Goal: Task Accomplishment & Management: Manage account settings

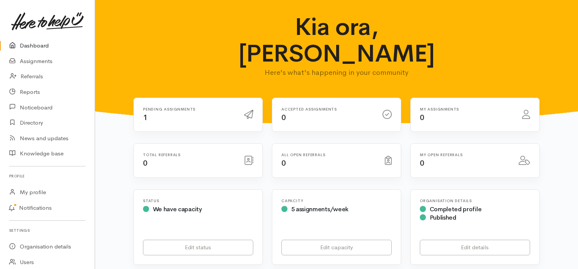
click at [174, 107] on div "Pending assignments 1" at bounding box center [188, 115] width 101 height 16
click at [151, 107] on div "Pending assignments 1" at bounding box center [188, 115] width 101 height 16
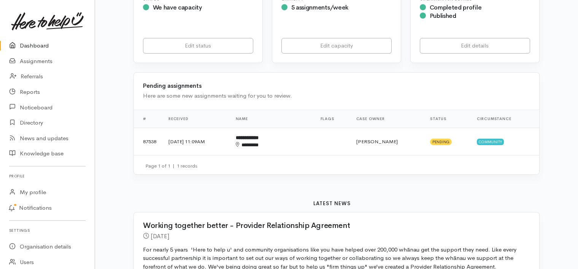
scroll to position [202, 0]
click at [215, 127] on td "12 Aug 2025, 11:09AM" at bounding box center [195, 140] width 67 height 27
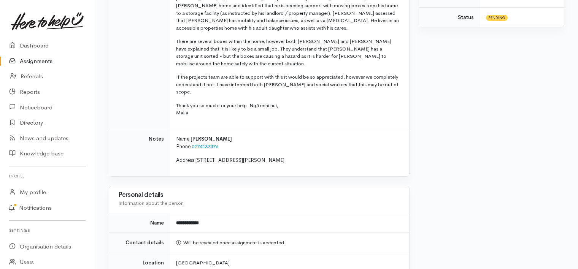
scroll to position [243, 0]
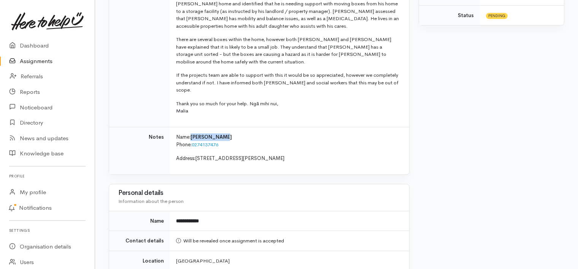
drag, startPoint x: 192, startPoint y: 121, endPoint x: 222, endPoint y: 124, distance: 30.5
click at [222, 134] on p "Name: Thomas Prier Phone: 0274137476" at bounding box center [288, 141] width 224 height 15
drag, startPoint x: 222, startPoint y: 124, endPoint x: 218, endPoint y: 122, distance: 4.9
copy span "[PERSON_NAME]"
drag, startPoint x: 196, startPoint y: 142, endPoint x: 279, endPoint y: 145, distance: 83.0
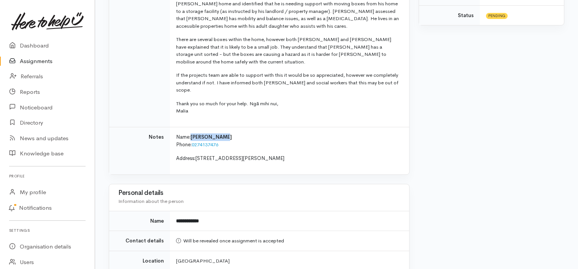
click at [279, 155] on p "Address: 25B Henderson Crescent, Parkvale" at bounding box center [288, 159] width 224 height 8
copy p "25B Henderson Crescent, Parkvale"
drag, startPoint x: 193, startPoint y: 129, endPoint x: 222, endPoint y: 128, distance: 28.9
click at [222, 134] on p "Name: Thomas Prier Phone: 0274137476" at bounding box center [288, 141] width 224 height 15
copy link "0274137476"
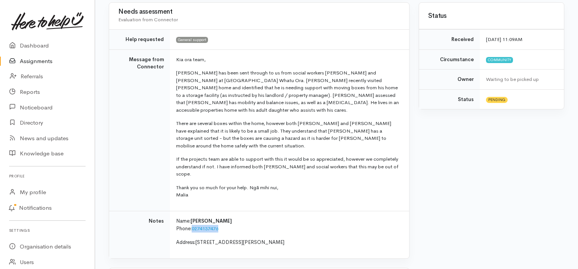
scroll to position [160, 0]
drag, startPoint x: 301, startPoint y: 72, endPoint x: 381, endPoint y: 71, distance: 79.5
click at [381, 71] on p "Thomas has been sent through to us from social workers Jon and Catherine at Te …" at bounding box center [288, 91] width 224 height 45
copy p "Jon and Catherine at Te Whatu Ora."
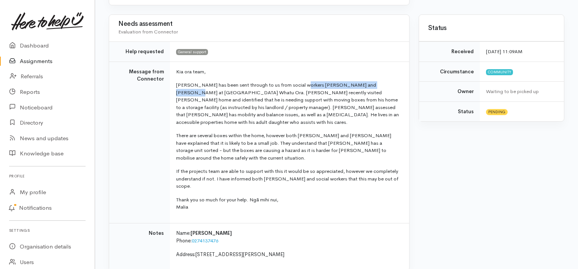
scroll to position [148, 0]
click at [157, 168] on td "Message from Connector" at bounding box center [139, 142] width 61 height 162
drag, startPoint x: 177, startPoint y: 70, endPoint x: 280, endPoint y: 190, distance: 158.3
click at [280, 190] on td "Kia ora team, Thomas has been sent through to us from social workers Jon and Ca…" at bounding box center [289, 142] width 239 height 162
copy td "Kia ora team, Thomas has been sent through to us from social workers Jon and Ca…"
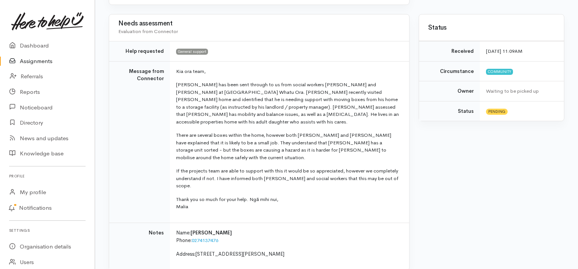
click at [151, 174] on td "Message from Connector" at bounding box center [139, 142] width 61 height 162
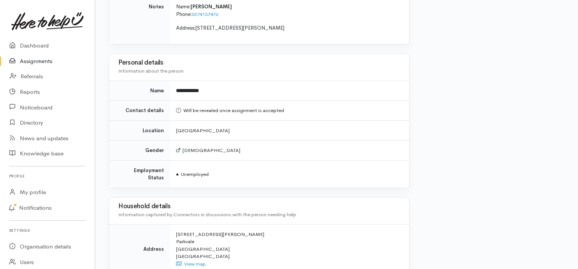
scroll to position [373, 0]
drag, startPoint x: 176, startPoint y: 75, endPoint x: 207, endPoint y: 78, distance: 31.3
click at [207, 81] on td "**********" at bounding box center [289, 91] width 239 height 20
copy b "**********"
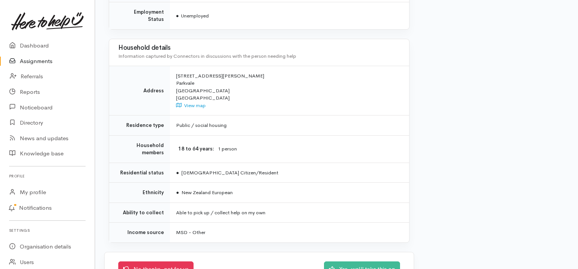
scroll to position [534, 0]
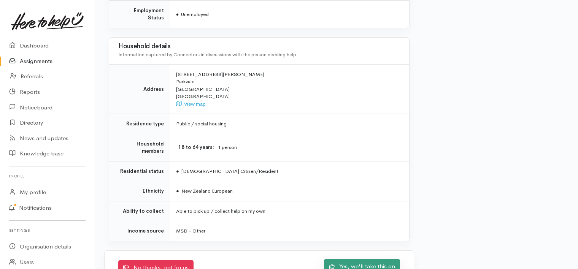
click at [357, 259] on link "Yes, we'll take this on" at bounding box center [362, 267] width 76 height 16
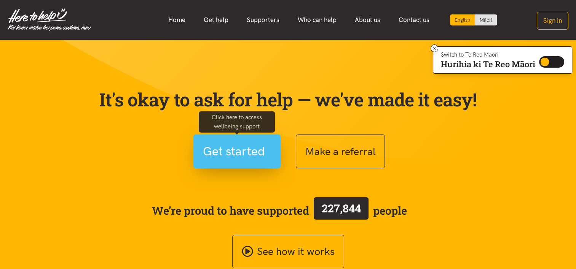
click at [248, 148] on span "Get started" at bounding box center [234, 151] width 62 height 19
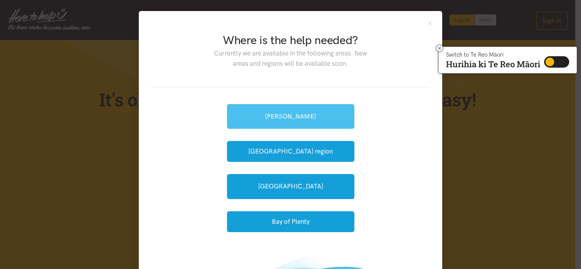
click at [285, 109] on link "Hamilton" at bounding box center [290, 116] width 127 height 25
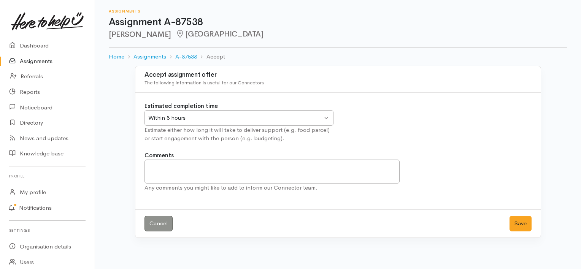
click at [326, 118] on div "Within 8 hours Within 8 hours" at bounding box center [239, 118] width 189 height 16
click at [158, 225] on link "Cancel" at bounding box center [159, 224] width 28 height 16
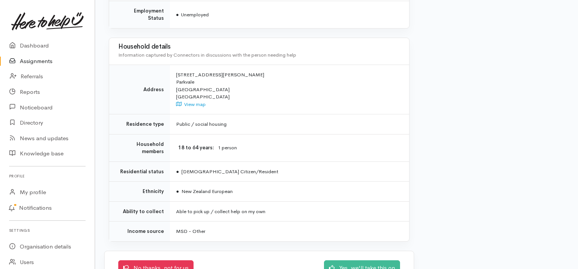
scroll to position [534, 0]
click at [362, 259] on link "Yes, we'll take this on" at bounding box center [362, 267] width 76 height 16
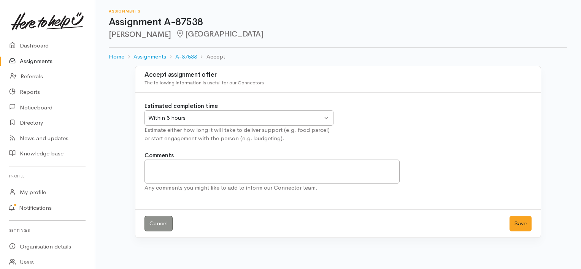
click at [326, 116] on div "Within 8 hours Within 8 hours" at bounding box center [239, 118] width 189 height 16
click at [525, 221] on button "Save" at bounding box center [521, 224] width 22 height 16
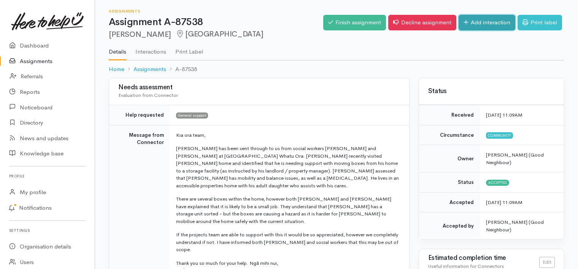
click at [476, 21] on link "Add interaction" at bounding box center [487, 23] width 57 height 16
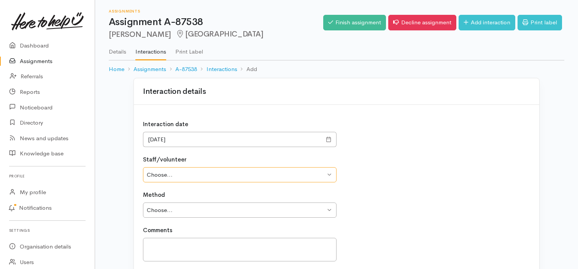
click at [329, 174] on select "Choose... Karena Vincent Cam Hill Campbell Hill Sammy Waru Michael Waru Amanda …" at bounding box center [240, 175] width 194 height 16
click at [382, 150] on div "Interaction date 18/08/2025 Staff/volunteer Choose... Karena Vincent Cam Hill C…" at bounding box center [337, 192] width 406 height 174
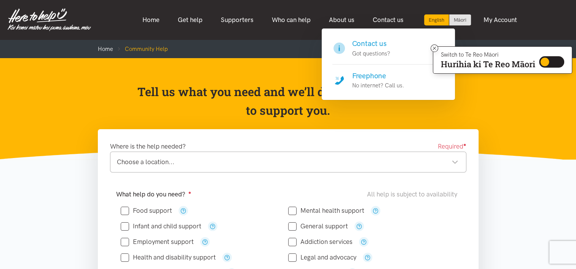
click at [368, 74] on h4 "Freephone" at bounding box center [378, 76] width 52 height 11
